Goal: Task Accomplishment & Management: Manage account settings

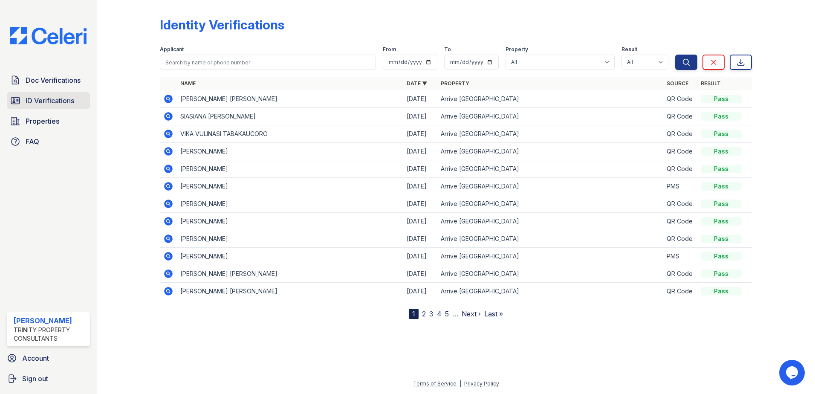
click at [36, 97] on span "ID Verifications" at bounding box center [50, 100] width 49 height 10
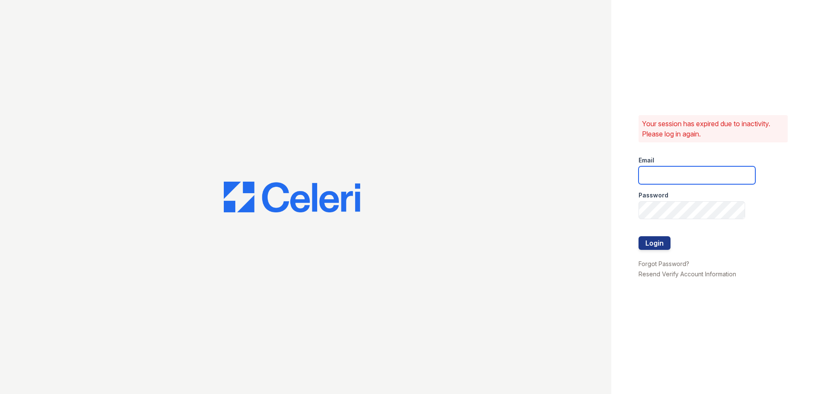
click at [675, 176] on input "email" at bounding box center [697, 175] width 117 height 18
type input "[EMAIL_ADDRESS][DOMAIN_NAME]"
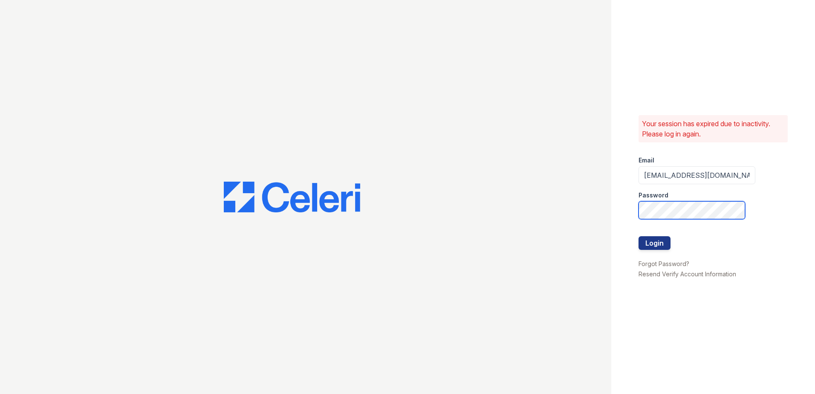
click at [639, 236] on button "Login" at bounding box center [655, 243] width 32 height 14
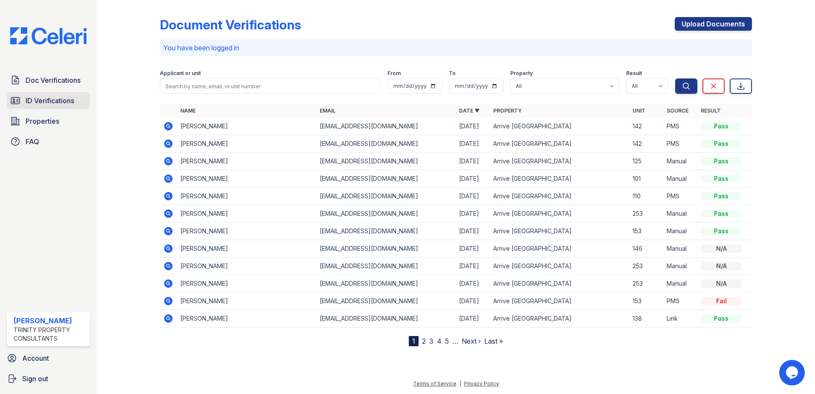
click at [59, 104] on span "ID Verifications" at bounding box center [50, 100] width 49 height 10
